Goal: Find contact information: Find contact information

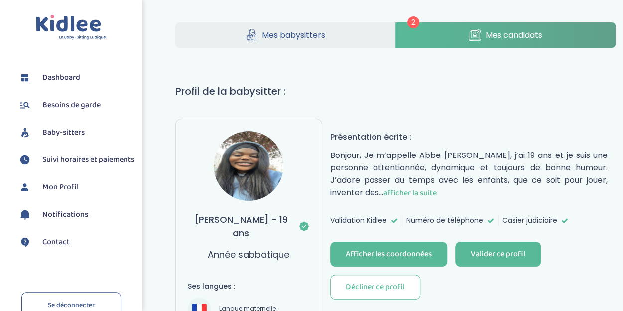
click at [447, 39] on link "Mes candidats" at bounding box center [505, 34] width 220 height 25
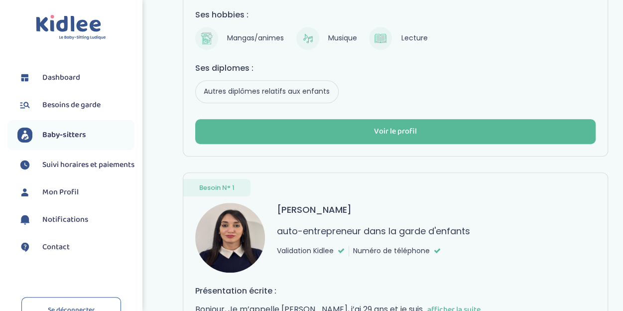
scroll to position [264, 0]
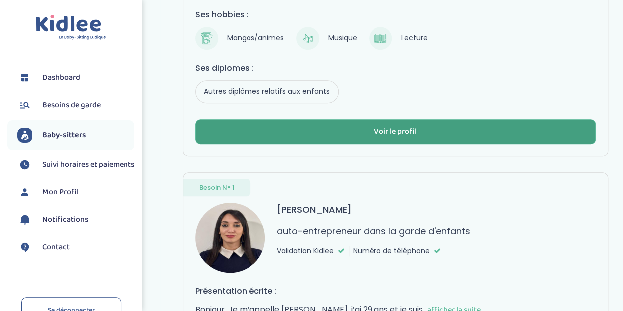
click at [387, 131] on div "Voir le profil" at bounding box center [395, 131] width 43 height 11
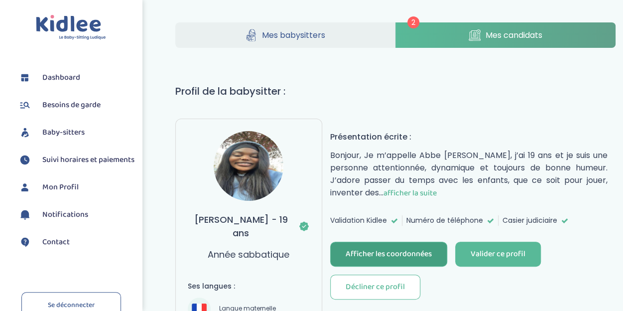
click at [422, 252] on div "Afficher les coordonnées" at bounding box center [388, 253] width 86 height 11
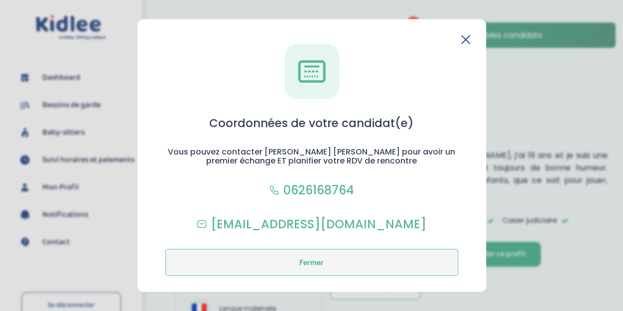
click at [324, 254] on button "Fermer" at bounding box center [311, 262] width 293 height 27
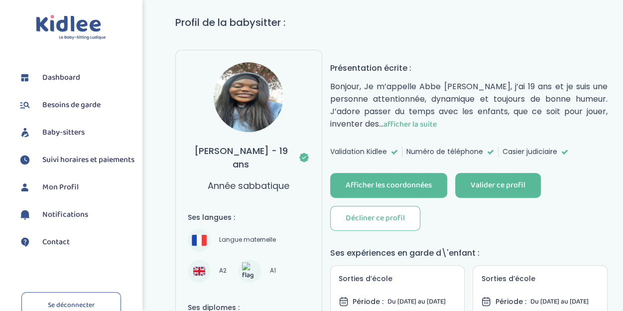
scroll to position [71, 0]
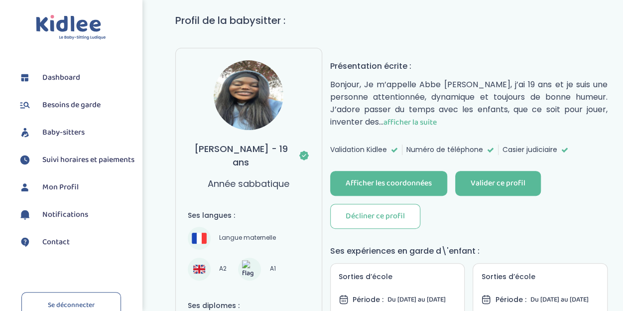
click at [449, 145] on span "Numéro de téléphone" at bounding box center [444, 149] width 77 height 10
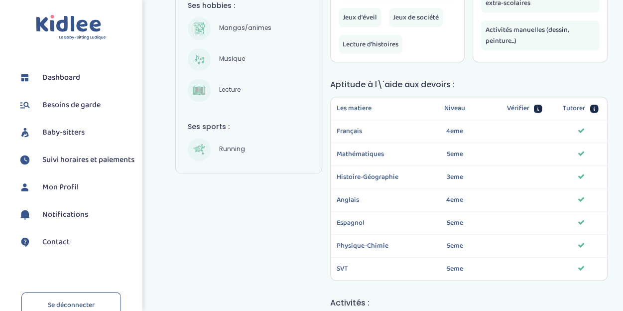
scroll to position [486, 0]
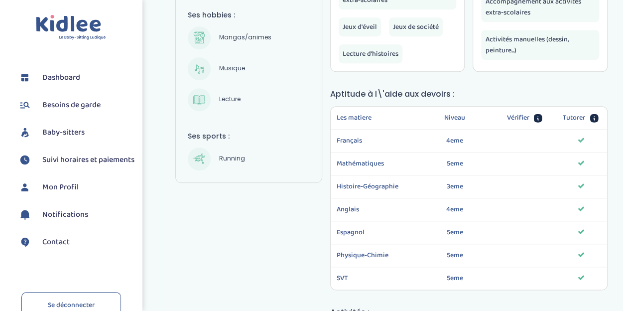
click at [236, 66] on span "Musique" at bounding box center [231, 69] width 33 height 12
